Goal: Transaction & Acquisition: Download file/media

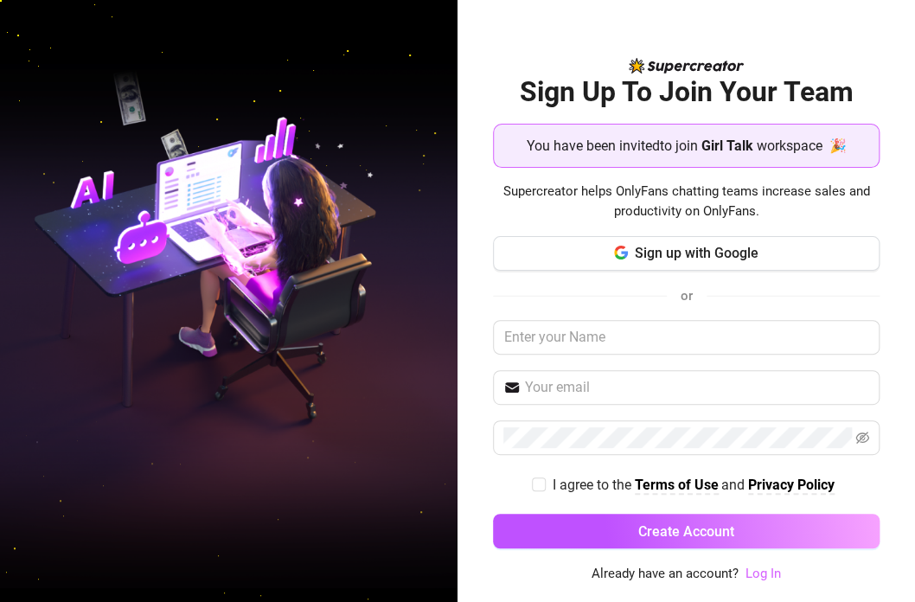
click at [758, 575] on link "Log In" at bounding box center [762, 574] width 35 height 16
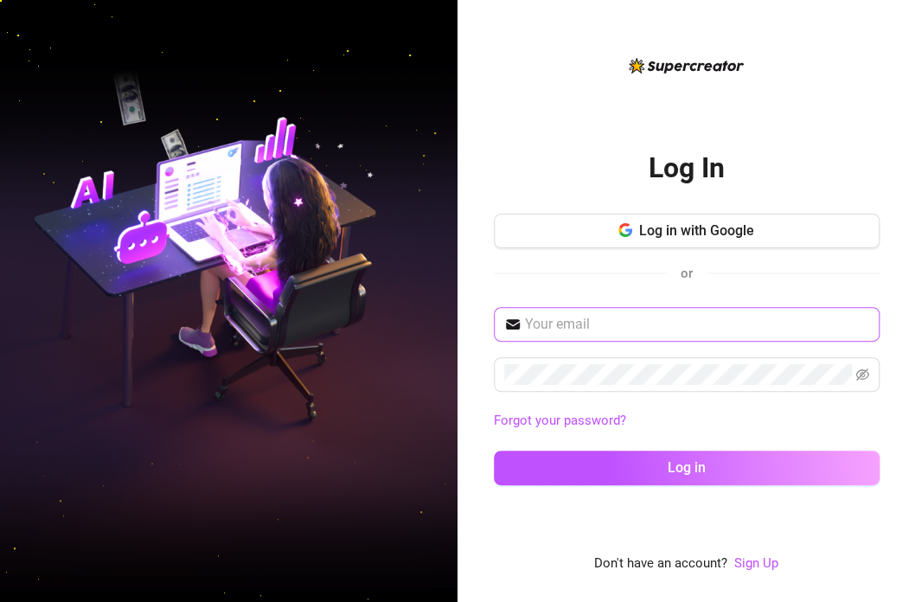
click at [629, 339] on span at bounding box center [687, 324] width 386 height 35
click at [627, 317] on input "text" at bounding box center [697, 324] width 344 height 21
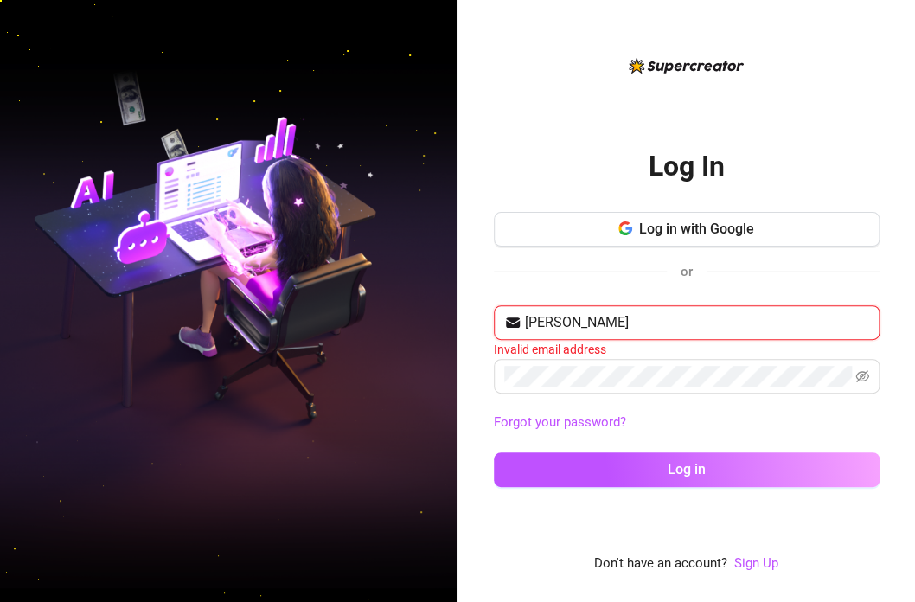
type input "[PERSON_NAME]"
click at [619, 330] on input "[PERSON_NAME]" at bounding box center [697, 322] width 344 height 21
paste input "[PERSON_NAME][EMAIL_ADDRESS][DOMAIN_NAME]"
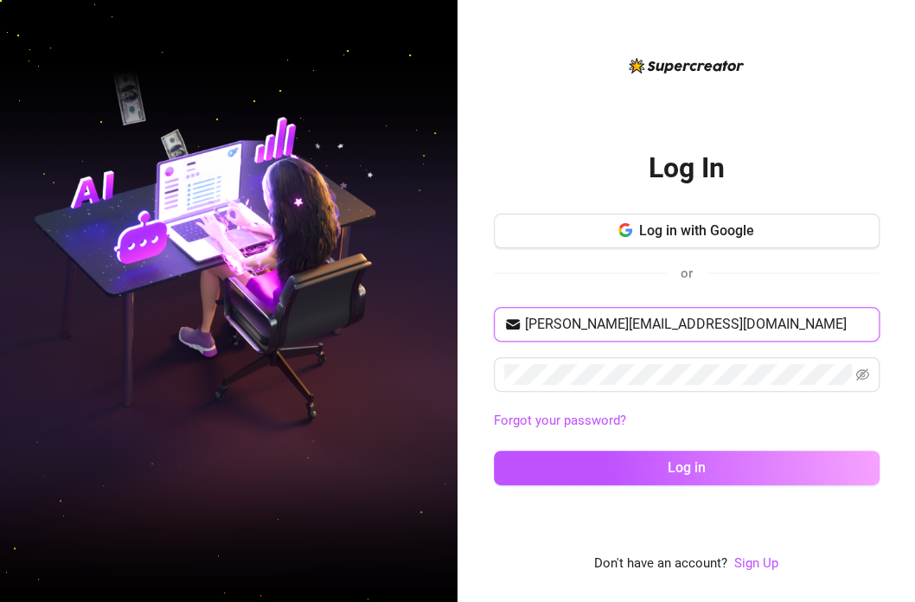
type input "[PERSON_NAME][EMAIL_ADDRESS][DOMAIN_NAME]"
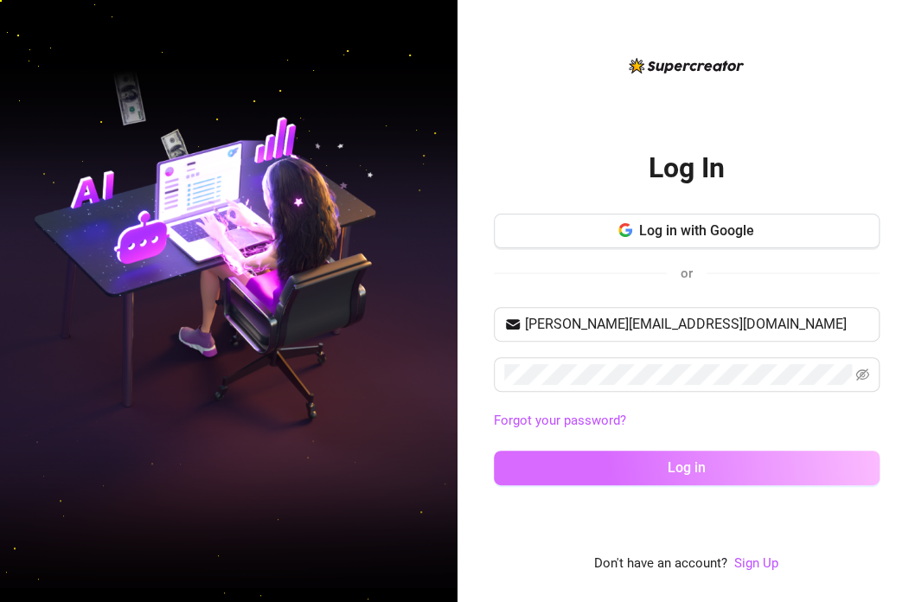
click at [726, 468] on button "Log in" at bounding box center [687, 468] width 386 height 35
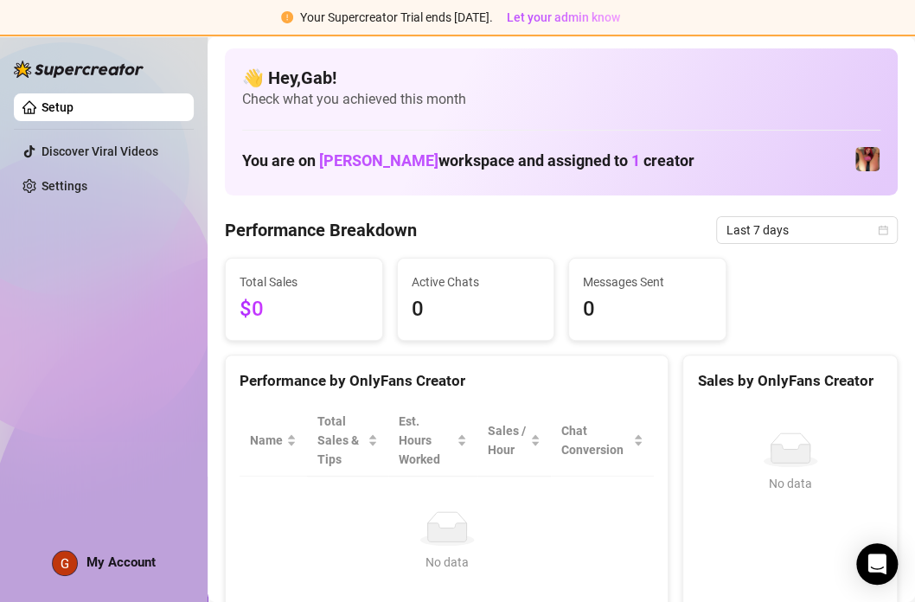
click at [631, 161] on span "1" at bounding box center [635, 160] width 9 height 18
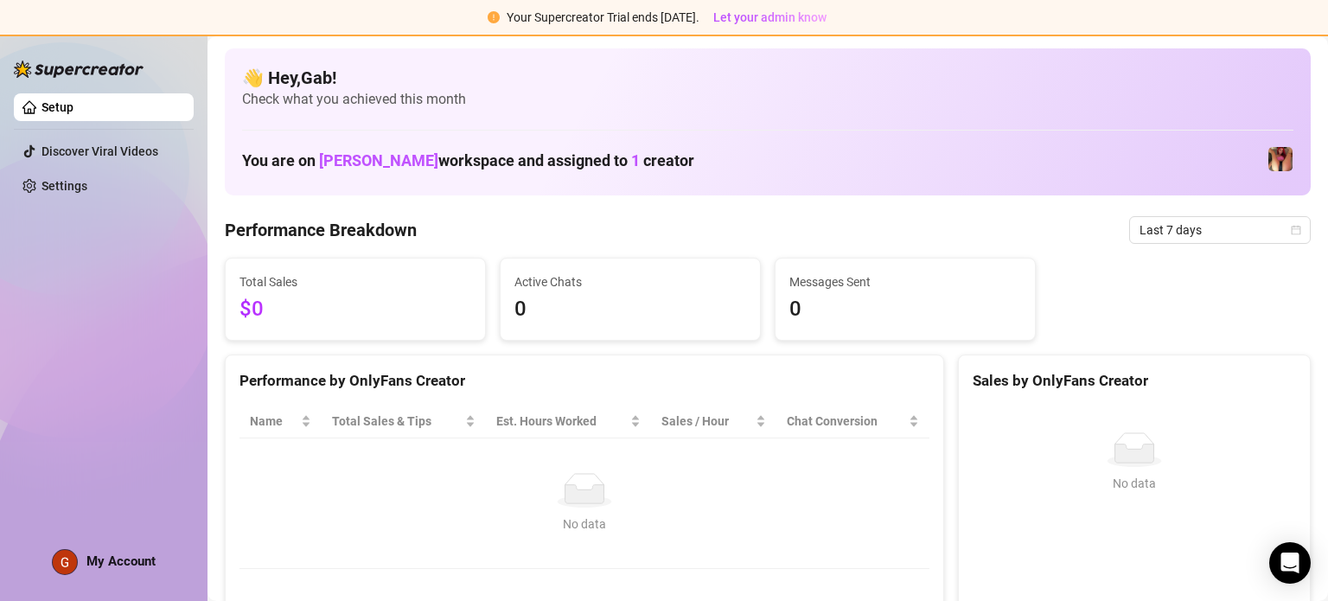
click at [631, 160] on span "1" at bounding box center [635, 160] width 9 height 18
click at [643, 187] on div "👋 Hey, Gab ! Check what you achieved this month You are on [PERSON_NAME] worksp…" at bounding box center [768, 121] width 1086 height 147
click at [914, 163] on img at bounding box center [1281, 159] width 24 height 24
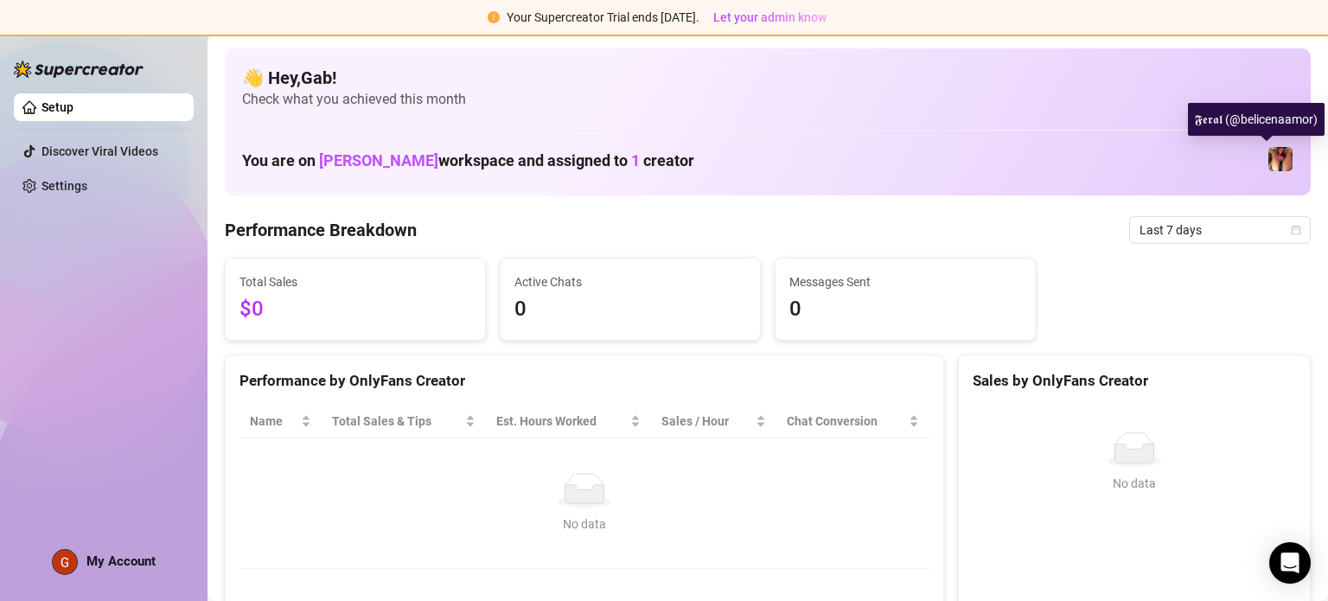
click at [914, 120] on div "𝕱𝖊𝖗𝖆𝖑 (@belicenaamor)" at bounding box center [1256, 119] width 137 height 33
click at [914, 163] on img at bounding box center [1281, 159] width 24 height 24
click at [914, 159] on img at bounding box center [1281, 159] width 24 height 24
click at [914, 167] on img at bounding box center [1281, 159] width 24 height 24
click at [914, 161] on img at bounding box center [1281, 159] width 24 height 24
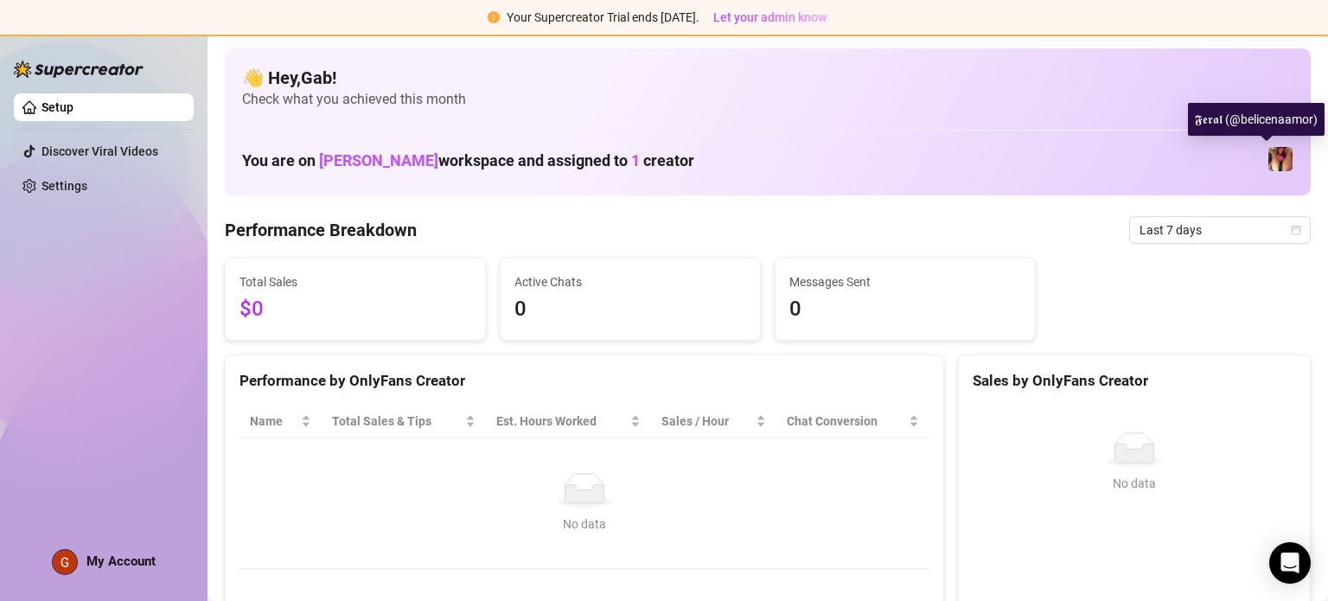
click at [914, 127] on div "𝕱𝖊𝖗𝖆𝖑 (@belicenaamor)" at bounding box center [1256, 119] width 137 height 33
click at [914, 125] on div "𝕱𝖊𝖗𝖆𝖑 (@belicenaamor)" at bounding box center [1256, 119] width 137 height 33
click at [914, 118] on div "𝕱𝖊𝖗𝖆𝖑 (@belicenaamor)" at bounding box center [1256, 119] width 137 height 33
click at [914, 156] on img at bounding box center [1281, 159] width 24 height 24
click at [631, 157] on span "1" at bounding box center [635, 160] width 9 height 18
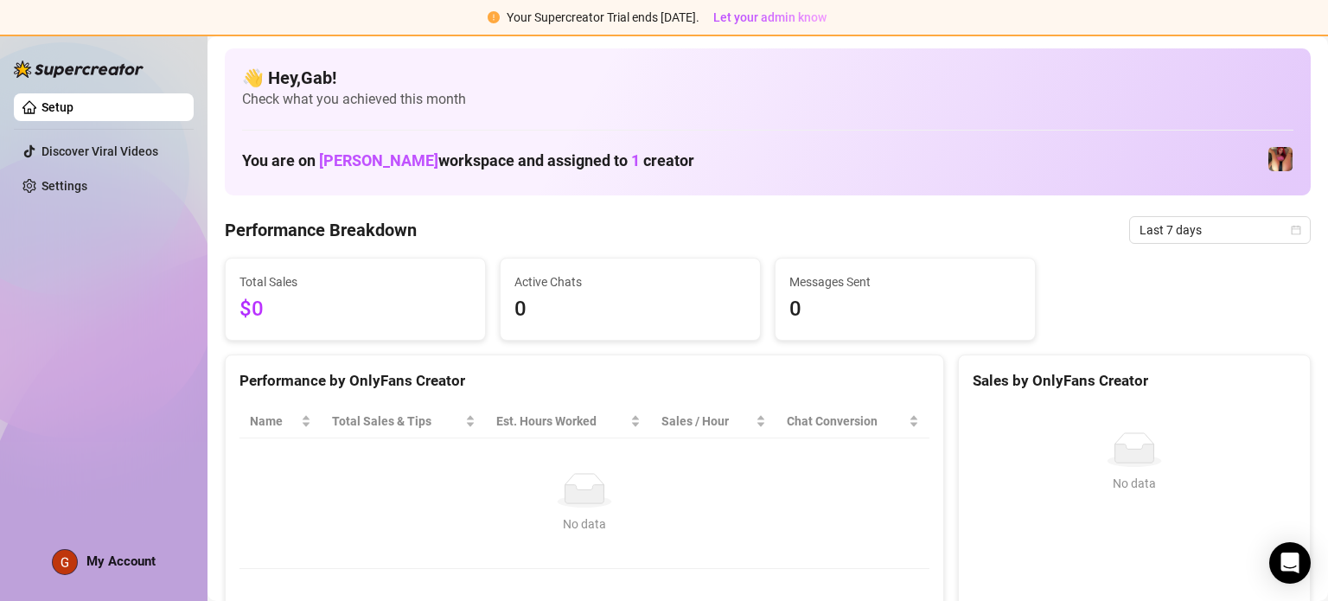
click at [631, 157] on span "1" at bounding box center [635, 160] width 9 height 18
click at [631, 159] on span "1" at bounding box center [635, 160] width 9 height 18
click at [914, 159] on img at bounding box center [1281, 159] width 24 height 24
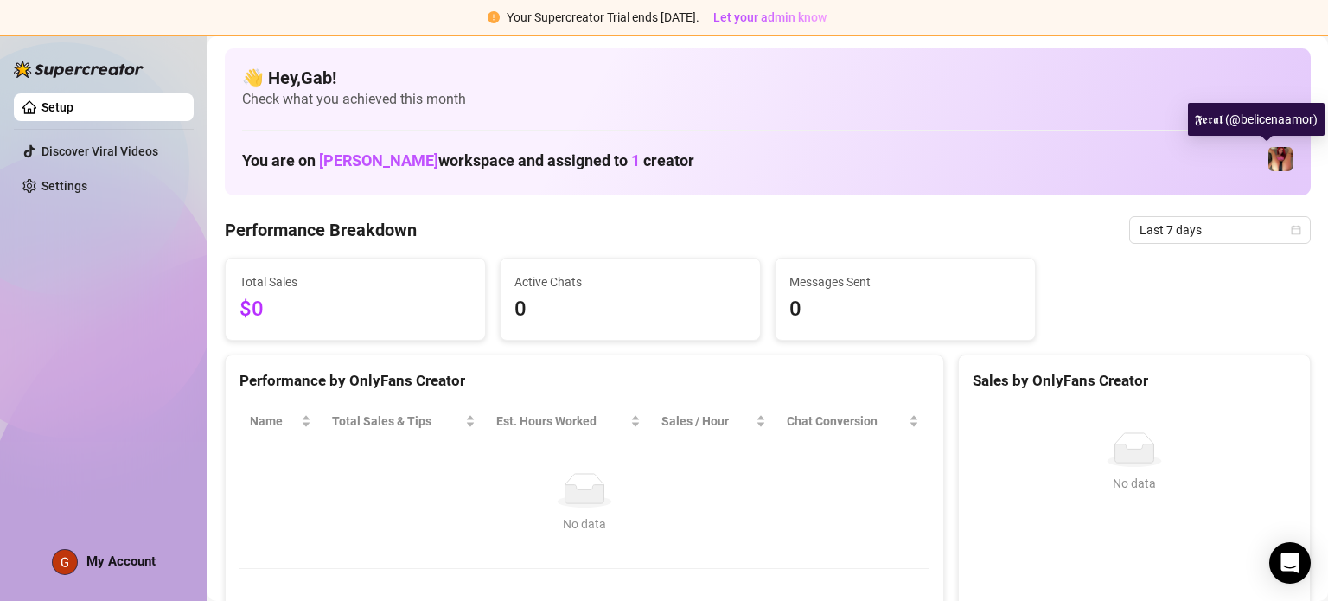
click at [914, 125] on div "𝕱𝖊𝖗𝖆𝖑 (@belicenaamor)" at bounding box center [1256, 119] width 137 height 33
click at [914, 169] on img at bounding box center [1281, 159] width 24 height 24
click at [914, 155] on img at bounding box center [1281, 159] width 24 height 24
click at [914, 131] on div "𝕱𝖊𝖗𝖆𝖑 (@belicenaamor)" at bounding box center [1256, 119] width 137 height 33
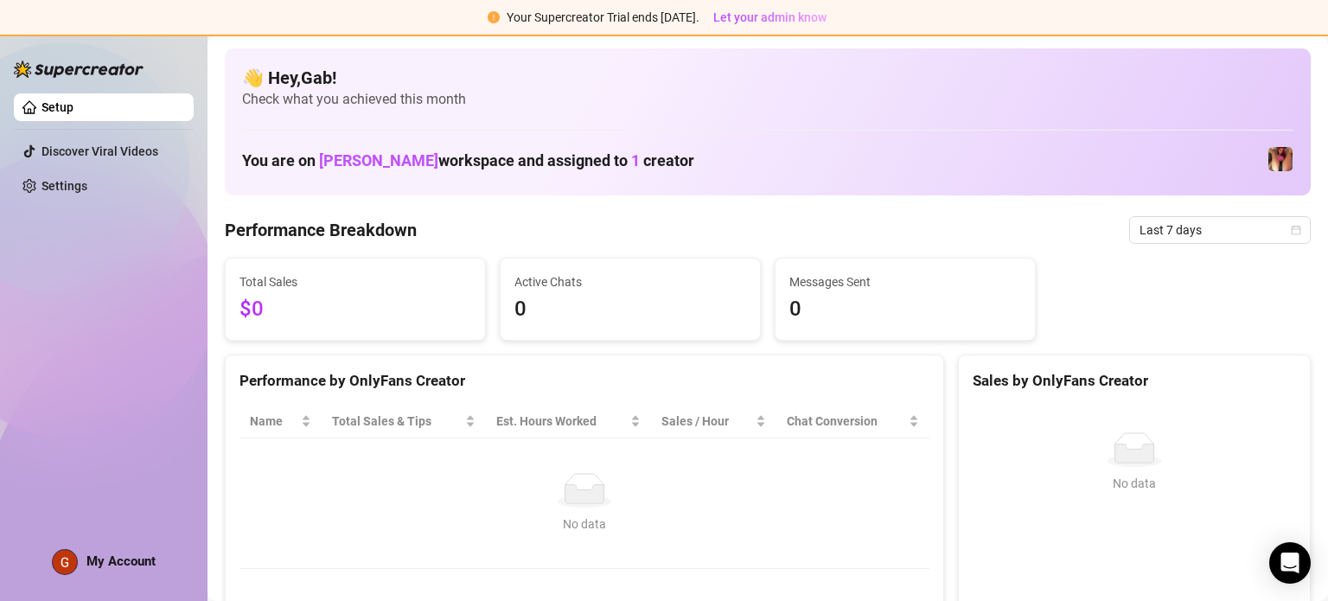
click at [631, 160] on span "1" at bounding box center [635, 160] width 9 height 18
click at [415, 162] on span "[PERSON_NAME]" at bounding box center [378, 160] width 119 height 18
click at [391, 157] on span "[PERSON_NAME]" at bounding box center [378, 160] width 119 height 18
click at [383, 164] on span "[PERSON_NAME]" at bounding box center [378, 160] width 119 height 18
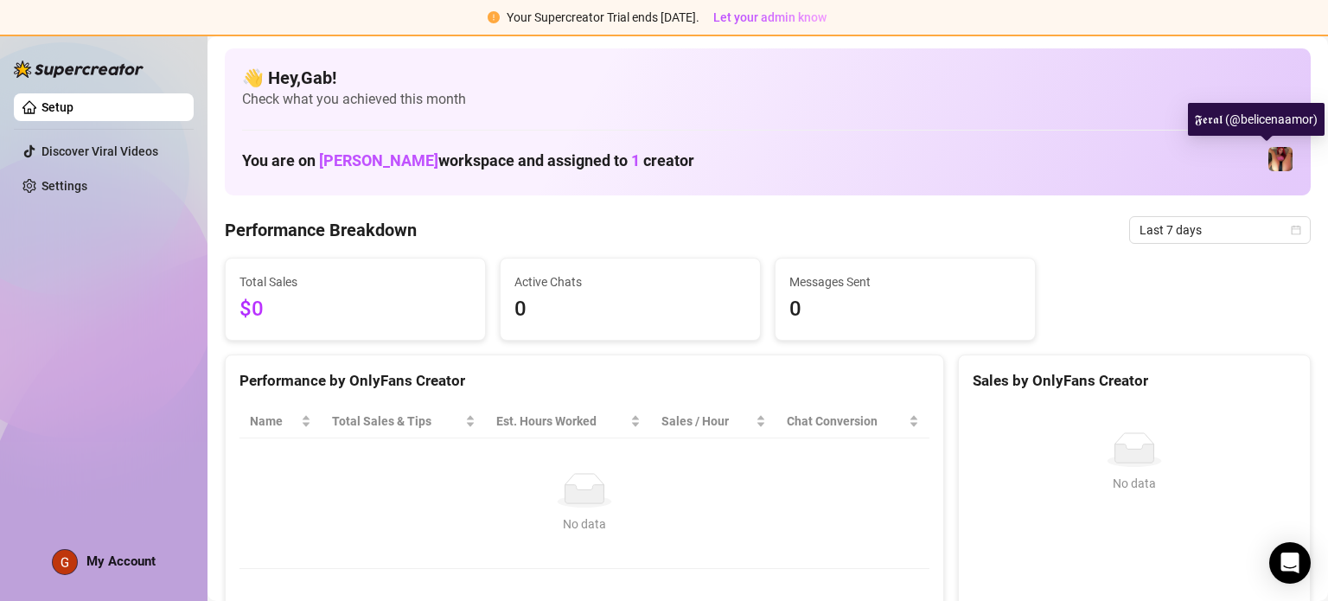
click at [914, 159] on img at bounding box center [1281, 159] width 24 height 24
click at [914, 158] on img at bounding box center [1281, 159] width 24 height 24
click at [914, 151] on div "You are on [PERSON_NAME] workspace and assigned to 1 creator" at bounding box center [768, 159] width 1052 height 37
click at [914, 164] on img at bounding box center [1281, 159] width 24 height 24
click at [914, 120] on div "𝕱𝖊𝖗𝖆𝖑 (@belicenaamor)" at bounding box center [1256, 119] width 137 height 33
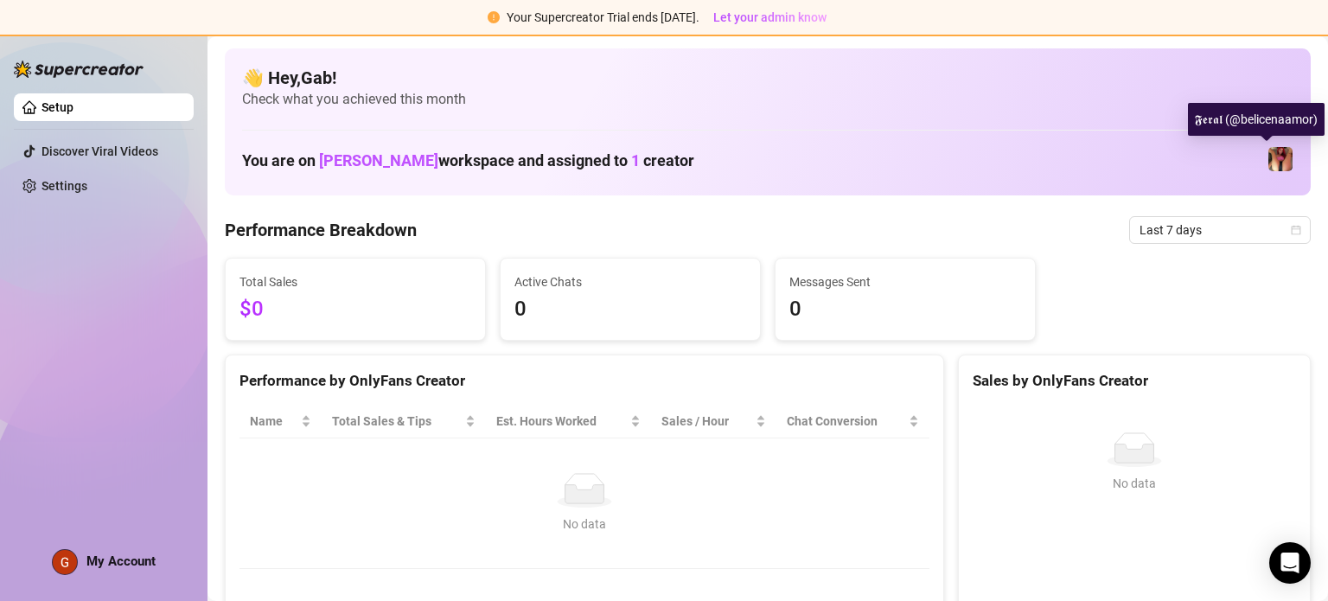
click at [914, 123] on div "𝕱𝖊𝖗𝖆𝖑 (@belicenaamor)" at bounding box center [1256, 119] width 137 height 33
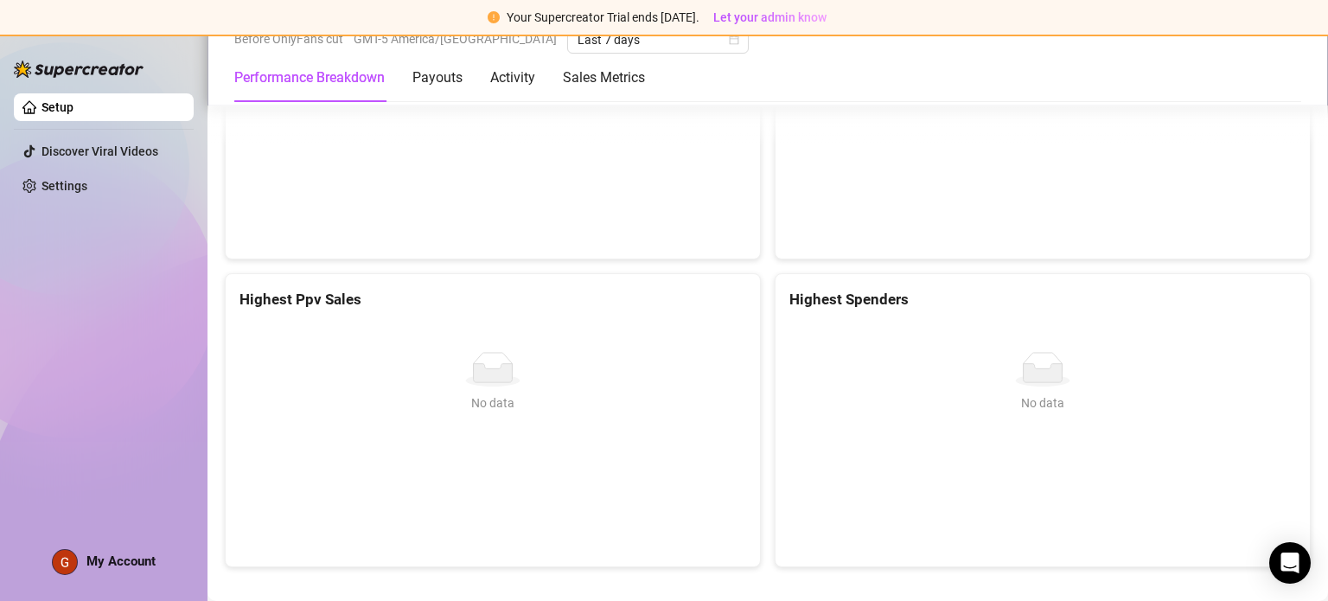
scroll to position [2447, 0]
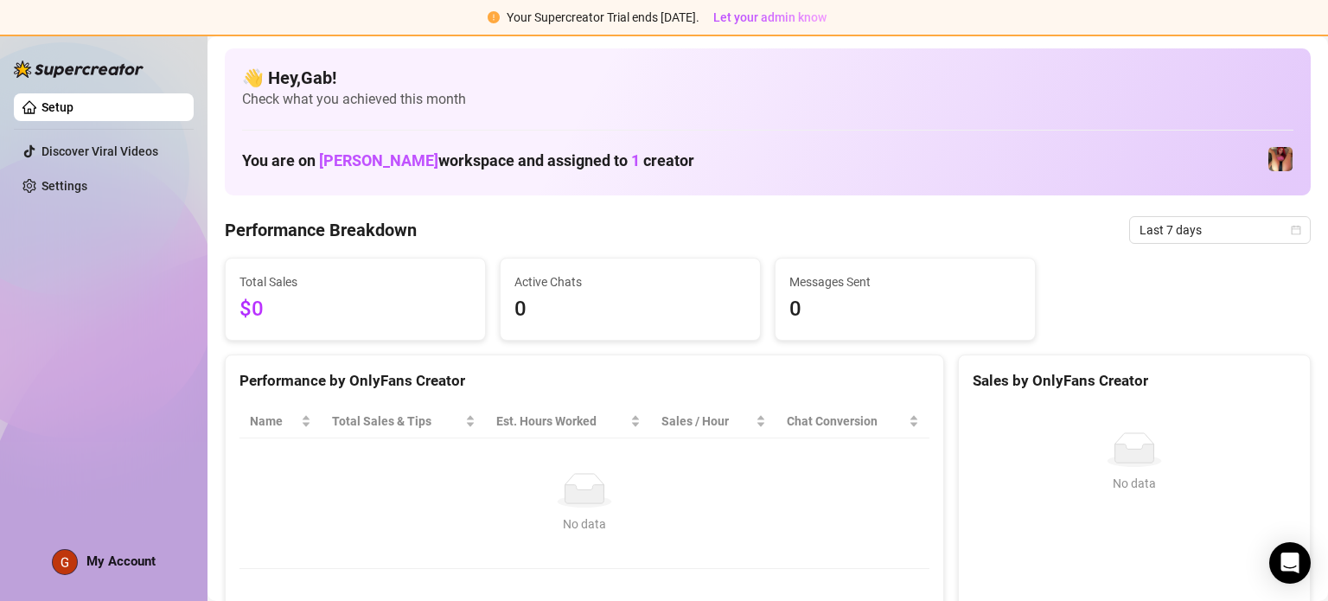
drag, startPoint x: 619, startPoint y: 160, endPoint x: 633, endPoint y: 157, distance: 14.1
click at [631, 158] on span "1" at bounding box center [635, 160] width 9 height 18
click at [914, 162] on img at bounding box center [1281, 159] width 24 height 24
click at [914, 158] on img at bounding box center [1281, 159] width 24 height 24
click at [914, 162] on img at bounding box center [1281, 159] width 24 height 24
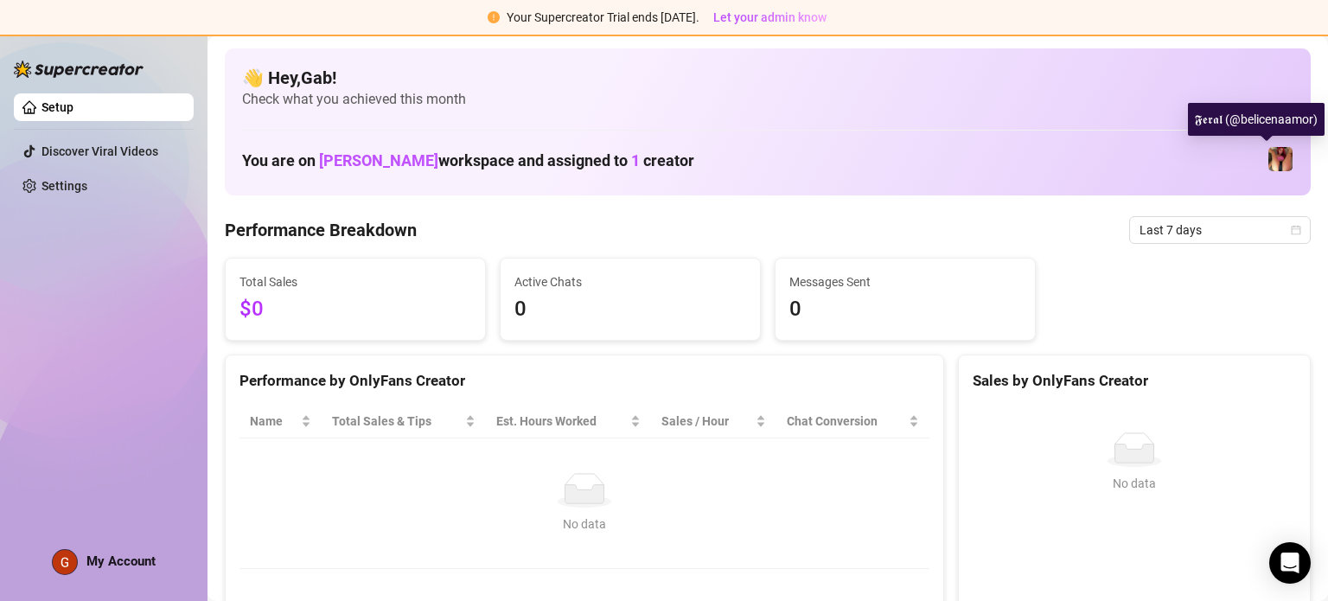
drag, startPoint x: 1266, startPoint y: 162, endPoint x: 966, endPoint y: 162, distance: 300.1
click at [914, 162] on div "You are on [PERSON_NAME] workspace and assigned to 1 creator" at bounding box center [768, 159] width 1052 height 37
click at [616, 157] on h1 "You are on [PERSON_NAME] workspace and assigned to 1 creator" at bounding box center [468, 160] width 452 height 19
click at [631, 160] on span "1" at bounding box center [635, 160] width 9 height 18
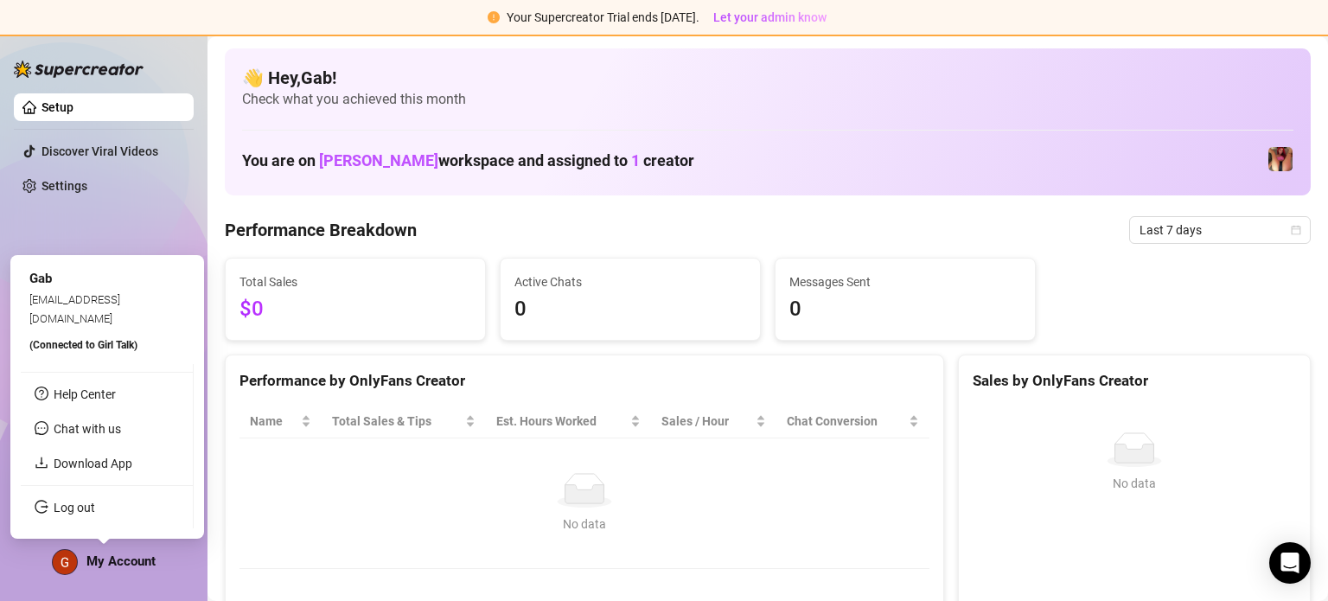
click at [85, 569] on div "My Account" at bounding box center [104, 562] width 104 height 26
click at [70, 565] on img at bounding box center [65, 562] width 24 height 24
click at [82, 467] on link "Download App" at bounding box center [93, 464] width 79 height 14
